Goal: Task Accomplishment & Management: Use online tool/utility

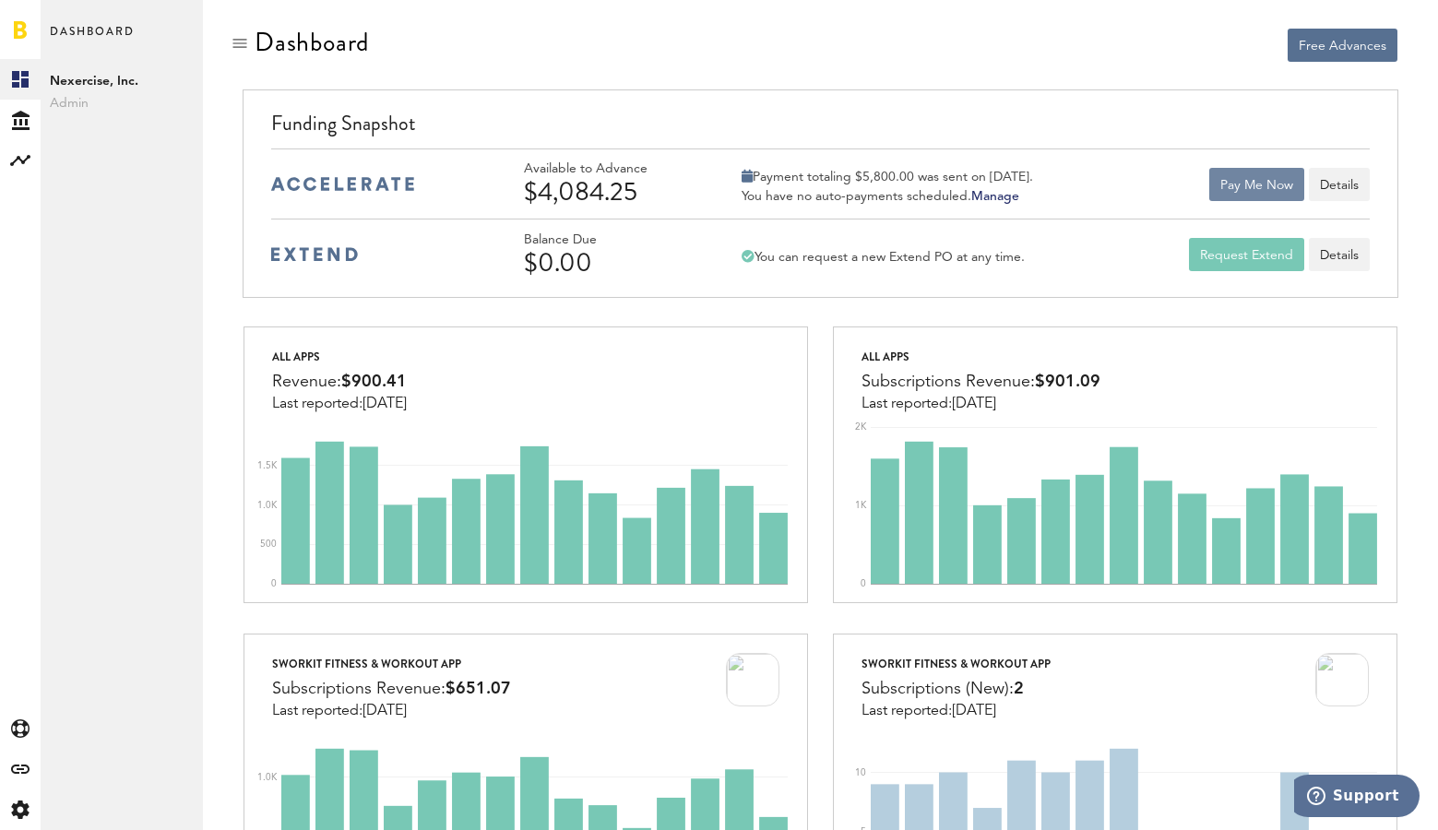
click at [1250, 187] on button "Pay Me Now" at bounding box center [1256, 184] width 95 height 33
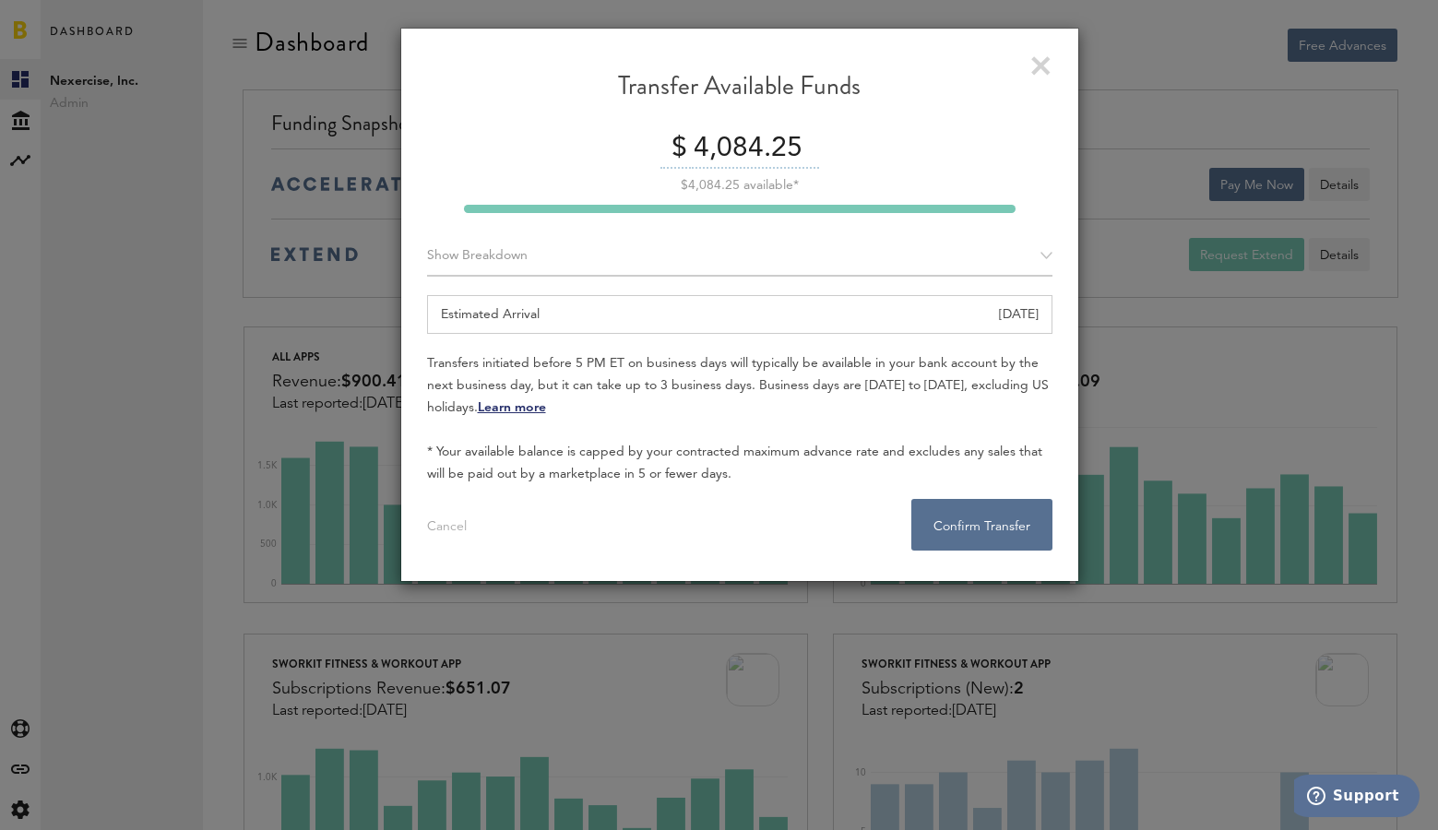
click at [717, 147] on input "4,084.25" at bounding box center [754, 149] width 130 height 39
click at [716, 147] on input "4,084.25" at bounding box center [754, 149] width 130 height 39
type input "4000.00"
click at [1002, 530] on button "Confirm Transfer . . ." at bounding box center [982, 525] width 141 height 52
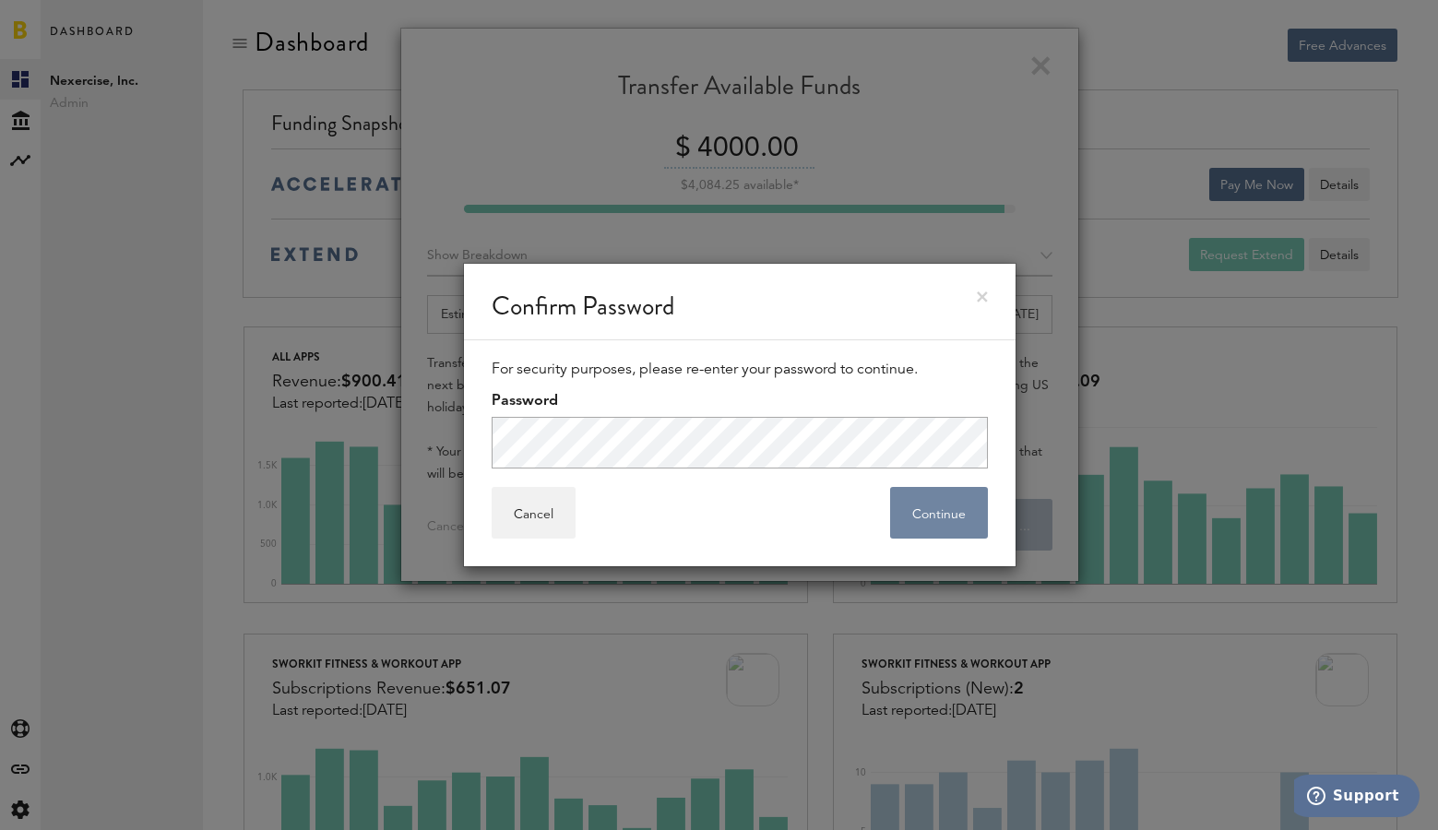
click at [932, 509] on button "Continue" at bounding box center [939, 513] width 98 height 52
